Goal: Communication & Community: Answer question/provide support

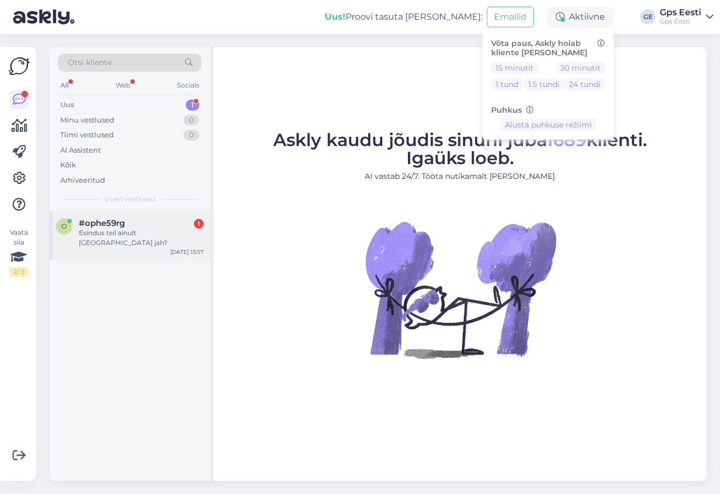
click at [133, 235] on div "Esindus teil ainult [GEOGRAPHIC_DATA] jah?" at bounding box center [141, 238] width 125 height 20
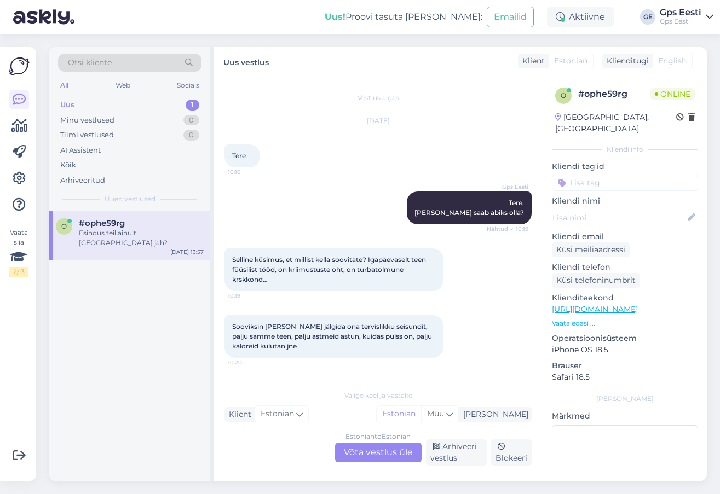
scroll to position [270, 0]
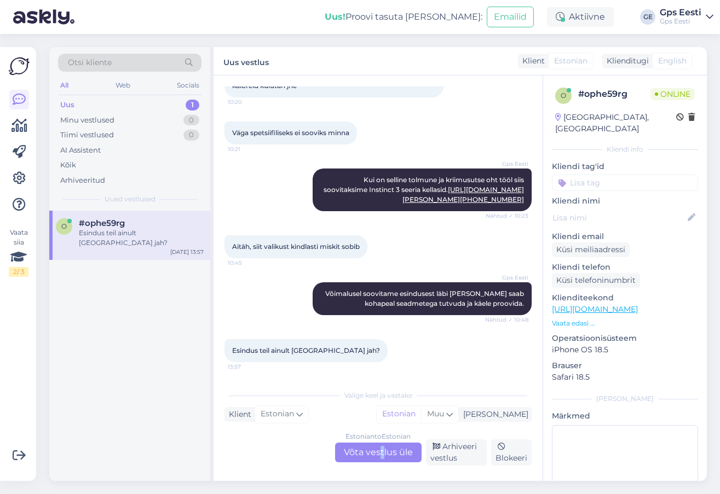
click at [381, 455] on div "Estonian to Estonian Võta vestlus üle" at bounding box center [378, 453] width 86 height 20
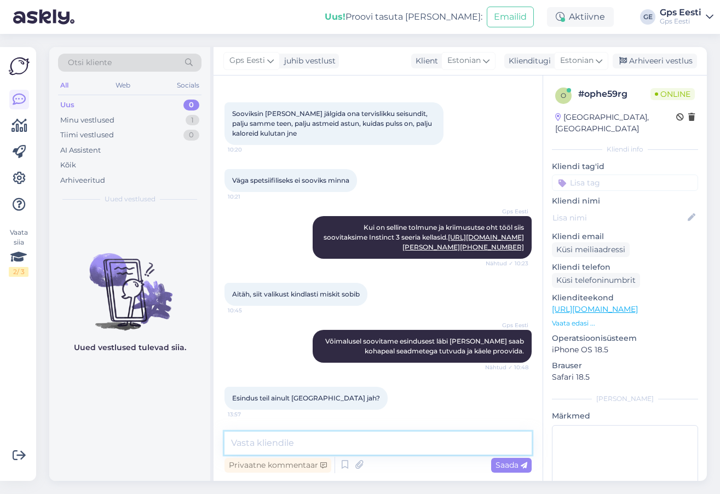
click at [343, 448] on textarea at bounding box center [377, 443] width 307 height 23
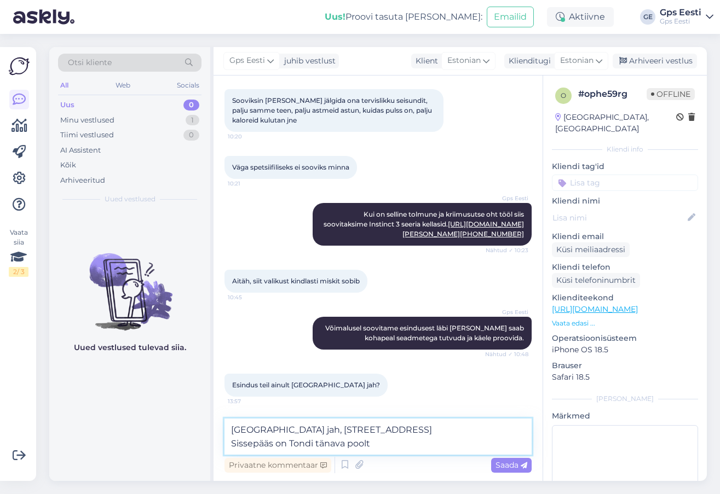
type textarea "[GEOGRAPHIC_DATA] jah, [STREET_ADDRESS] Sissepääs on Tondi tänava poolt."
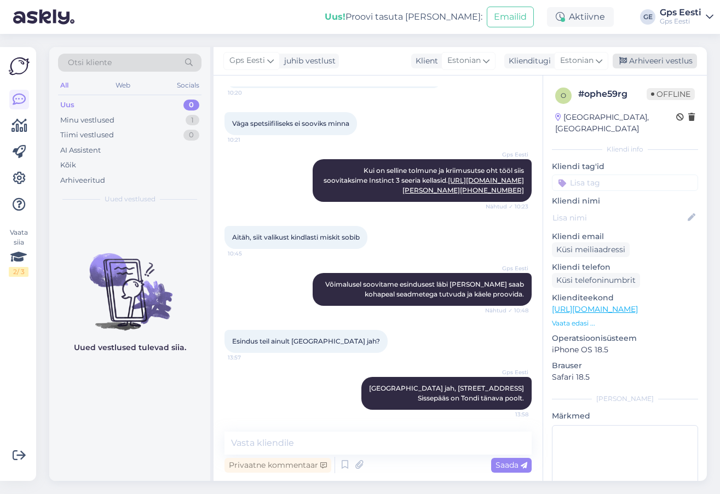
click at [651, 55] on div "Arhiveeri vestlus" at bounding box center [654, 61] width 84 height 15
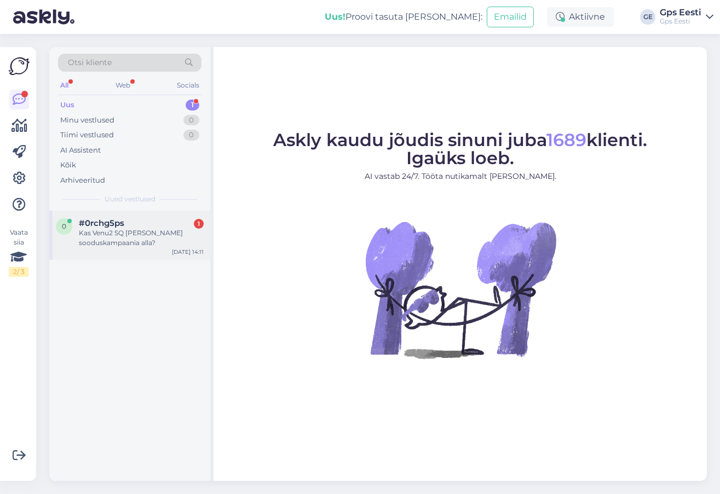
click at [103, 223] on span "#0rchg5ps" at bounding box center [101, 223] width 45 height 10
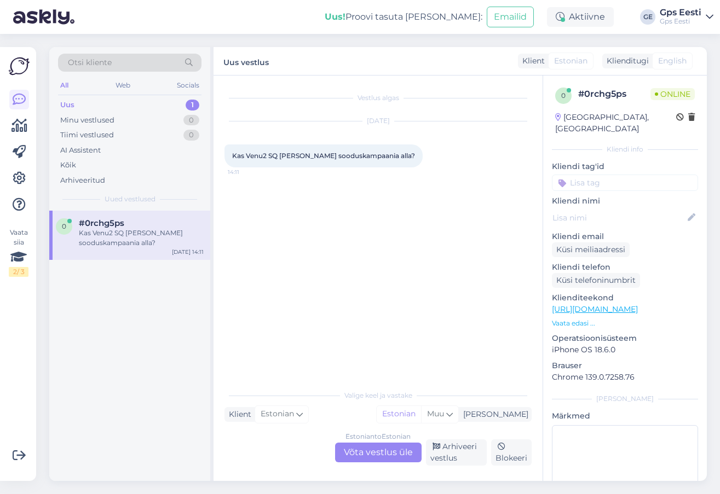
click at [357, 451] on div "Estonian to Estonian Võta vestlus üle" at bounding box center [378, 453] width 86 height 20
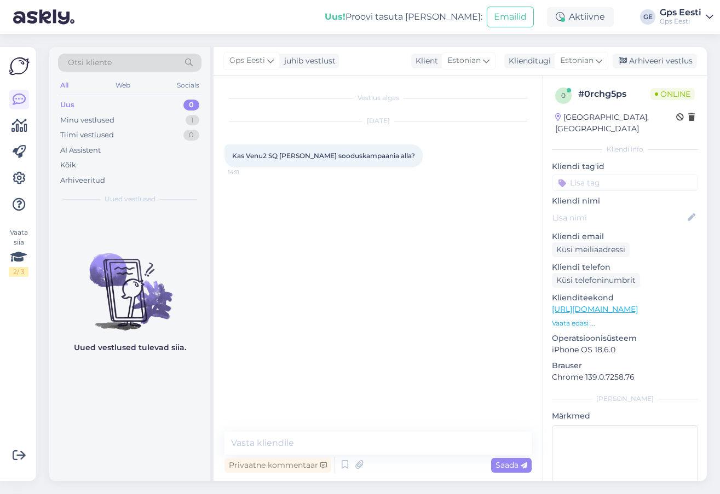
click at [625, 304] on link "https://www.gpseesti.ee/info/garmini-kellavahetus-remont-kuni-50-soodsamalt" at bounding box center [595, 309] width 86 height 10
click at [351, 433] on textarea at bounding box center [377, 443] width 307 height 23
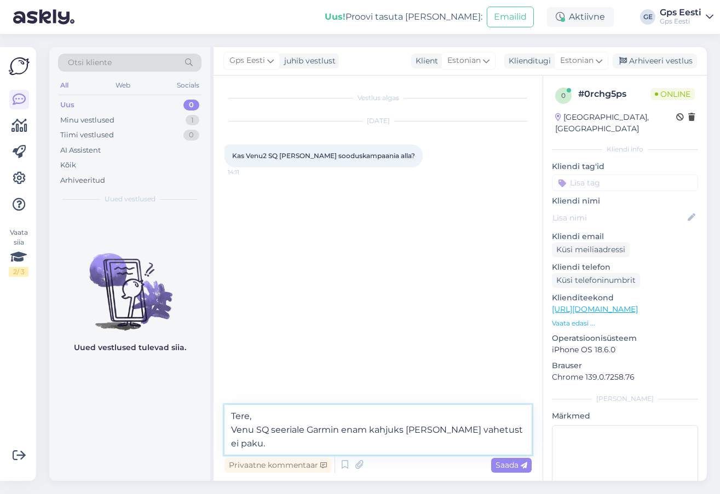
click at [273, 431] on textarea "Tere, Venu SQ seeriale Garmin enam kahjuks remondi vahetust ei paku." at bounding box center [377, 430] width 307 height 50
type textarea "Tere, Venu SQ ja SQ2 seeriale Garmin enam kahjuks remondi vahetust ei paku."
click at [320, 445] on textarea "Tere, Venu SQ ja SQ2 seeriale Garmin enam kahjuks remondi vahetust ei paku." at bounding box center [377, 430] width 307 height 50
